Goal: Transaction & Acquisition: Purchase product/service

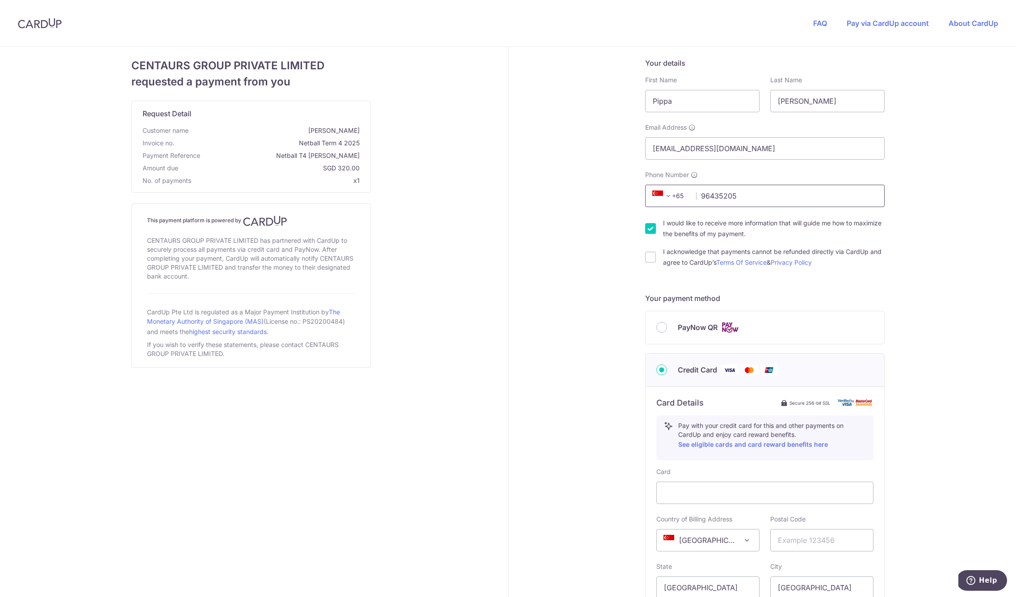
type input "96435205"
click at [649, 226] on input "I would like to receive more information that will guide me how to maximize the…" at bounding box center [650, 228] width 11 height 11
checkbox input "false"
click at [652, 253] on input "I acknowledge that payments cannot be refunded directly via CardUp and agree to…" at bounding box center [650, 253] width 11 height 11
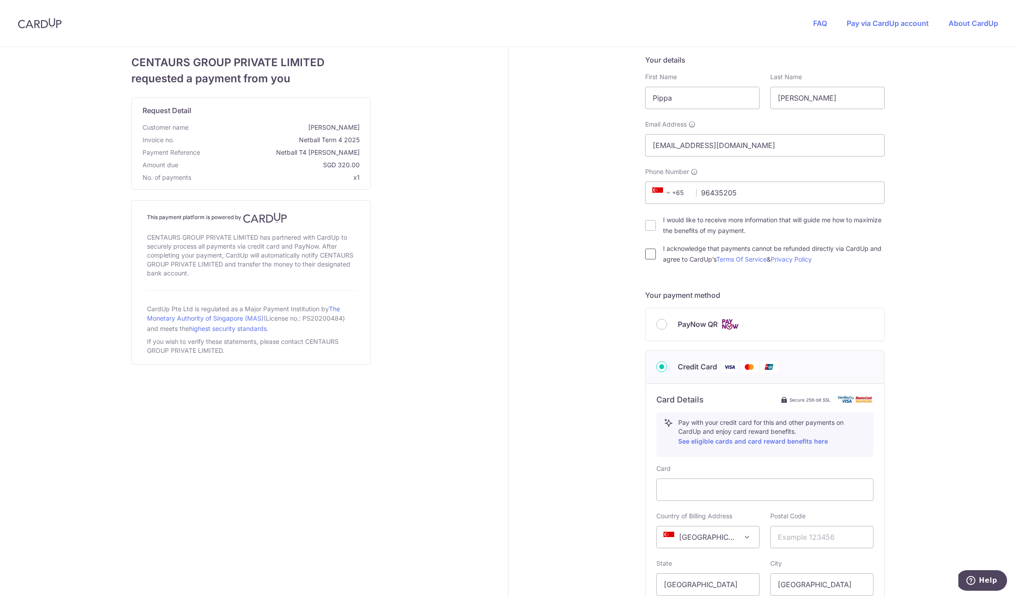
checkbox input "true"
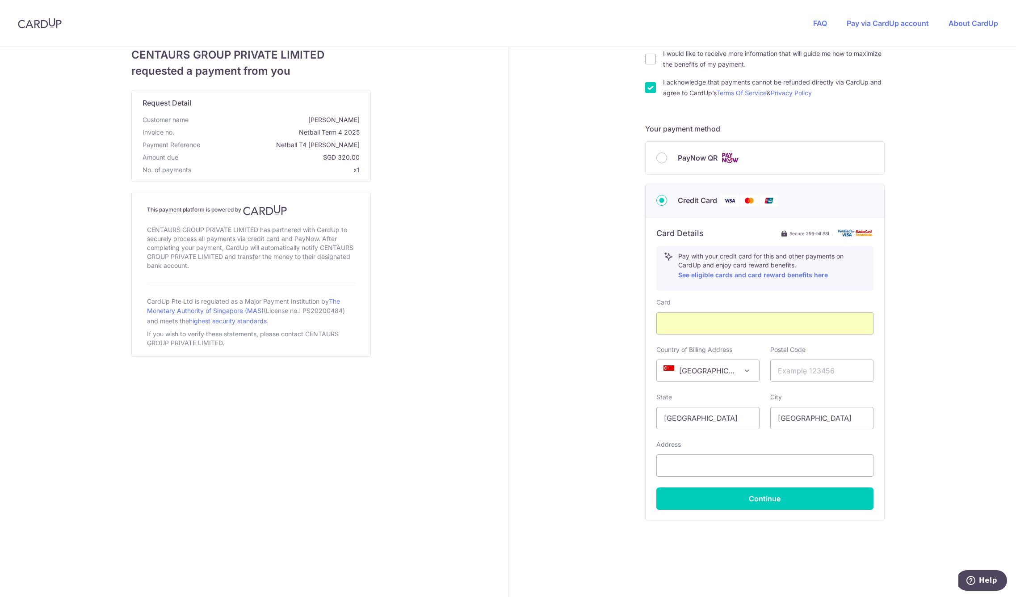
scroll to position [169, 0]
type input "248504"
drag, startPoint x: 909, startPoint y: 453, endPoint x: 894, endPoint y: 462, distance: 16.9
click at [908, 453] on div "Your details First Name Pippa Last Name [PERSON_NAME] Email Address [EMAIL_ADDR…" at bounding box center [766, 237] width 514 height 719
type input "[STREET_ADDRESS][PERSON_NAME]"
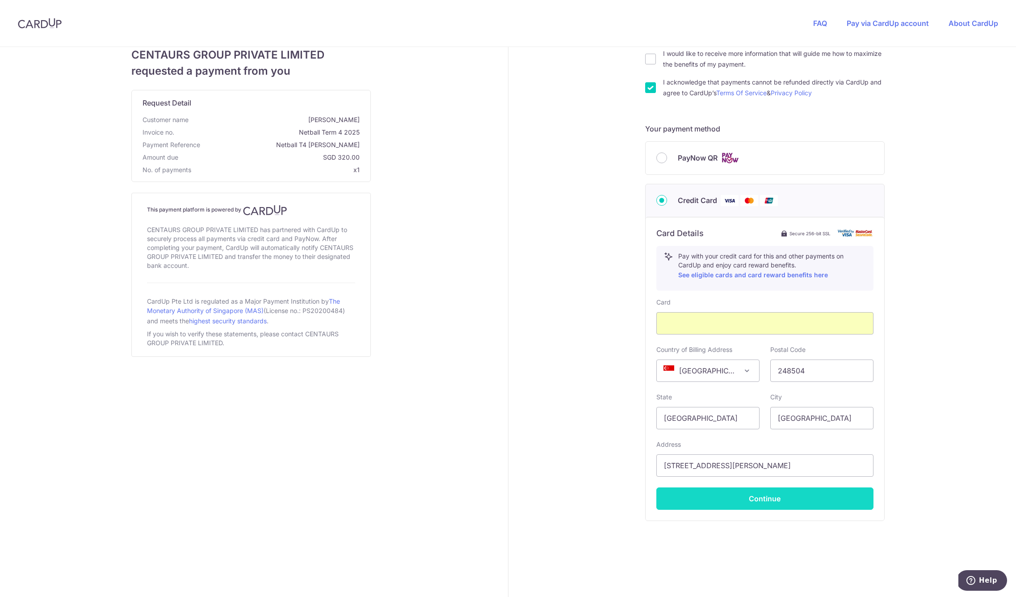
click at [774, 497] on button "Continue" at bounding box center [765, 498] width 217 height 22
type input "**** 6298"
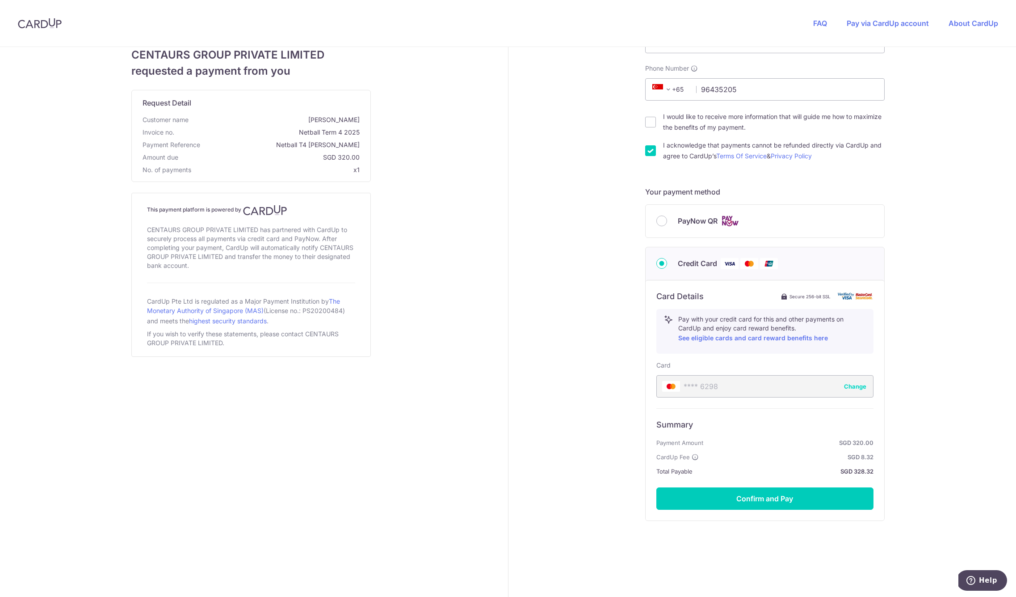
scroll to position [106, 0]
click at [772, 500] on button "Confirm and Pay" at bounding box center [765, 498] width 217 height 22
